Goal: Task Accomplishment & Management: Complete application form

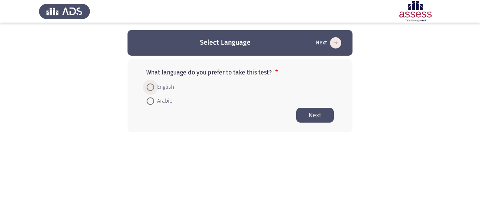
click at [161, 87] on span "English" at bounding box center [164, 87] width 20 height 9
click at [154, 87] on input "English" at bounding box center [151, 87] width 8 height 8
radio input "true"
click at [327, 116] on button "Next" at bounding box center [316, 114] width 38 height 15
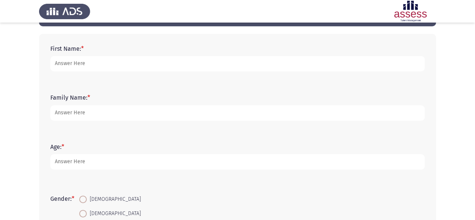
scroll to position [30, 0]
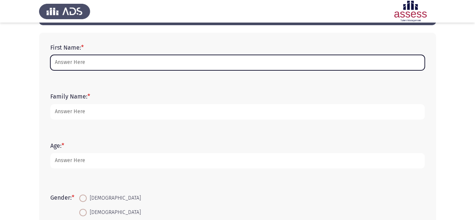
click at [276, 66] on input "First Name: *" at bounding box center [237, 62] width 374 height 15
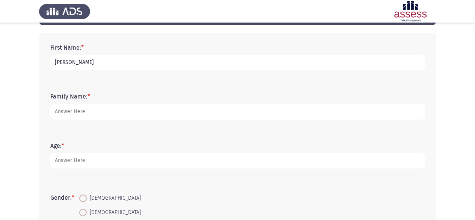
type input "[PERSON_NAME]"
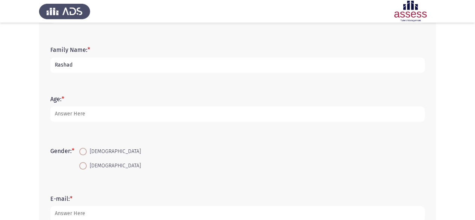
scroll to position [78, 0]
type input "Rashad"
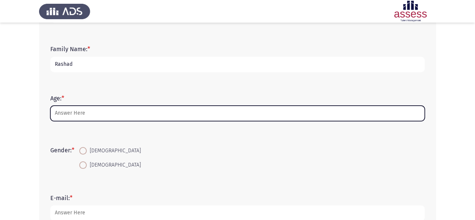
click at [194, 117] on input "Age: *" at bounding box center [237, 112] width 374 height 15
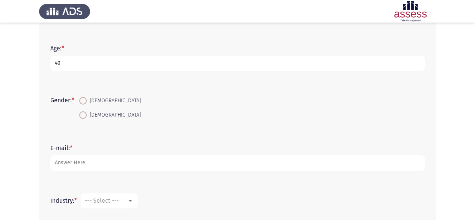
scroll to position [128, 0]
type input "40"
click at [83, 113] on span at bounding box center [83, 115] width 8 height 8
click at [83, 113] on input "[DEMOGRAPHIC_DATA]" at bounding box center [83, 115] width 8 height 8
radio input "true"
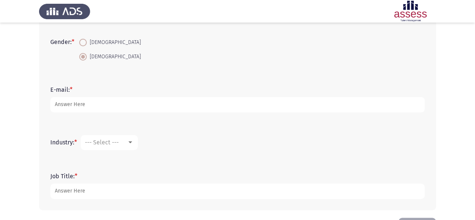
scroll to position [187, 0]
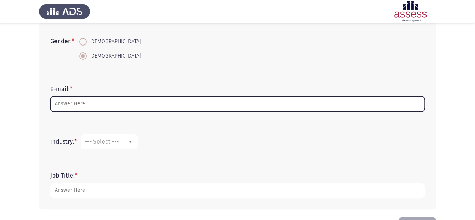
click at [142, 107] on input "E-mail: *" at bounding box center [237, 103] width 374 height 15
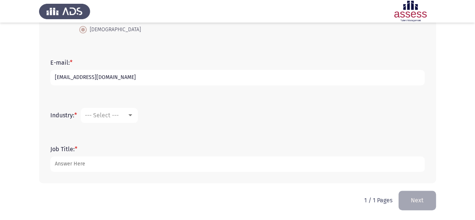
scroll to position [213, 0]
type input "[EMAIL_ADDRESS][DOMAIN_NAME]"
click at [113, 111] on span "--- Select ---" at bounding box center [102, 114] width 34 height 7
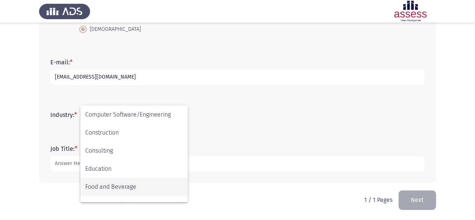
scroll to position [105, 0]
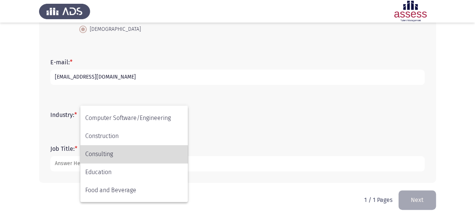
click at [125, 156] on span "Consulting" at bounding box center [134, 154] width 98 height 18
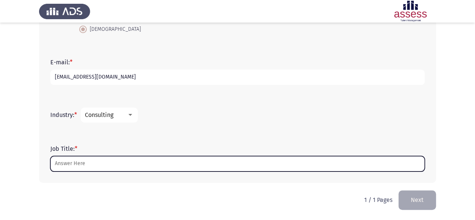
click at [161, 163] on input "Job Title: *" at bounding box center [237, 163] width 374 height 15
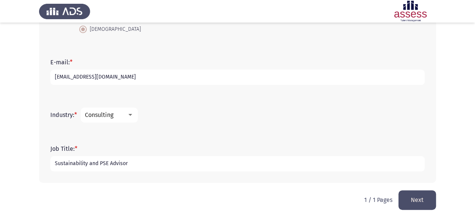
type input "Sustainability and PSE Advisor"
click at [425, 205] on button "Next" at bounding box center [417, 199] width 38 height 19
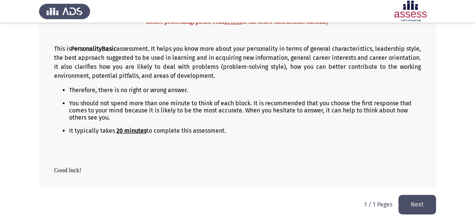
scroll to position [92, 0]
